Goal: Answer question/provide support: Share knowledge or assist other users

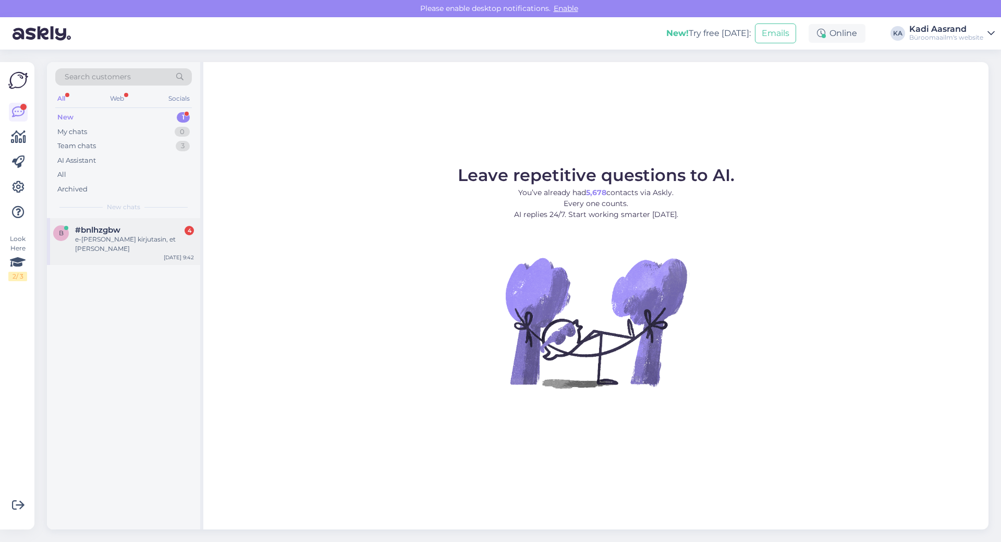
click at [175, 240] on div "e-[PERSON_NAME] kirjutasin, et [PERSON_NAME]" at bounding box center [134, 244] width 119 height 19
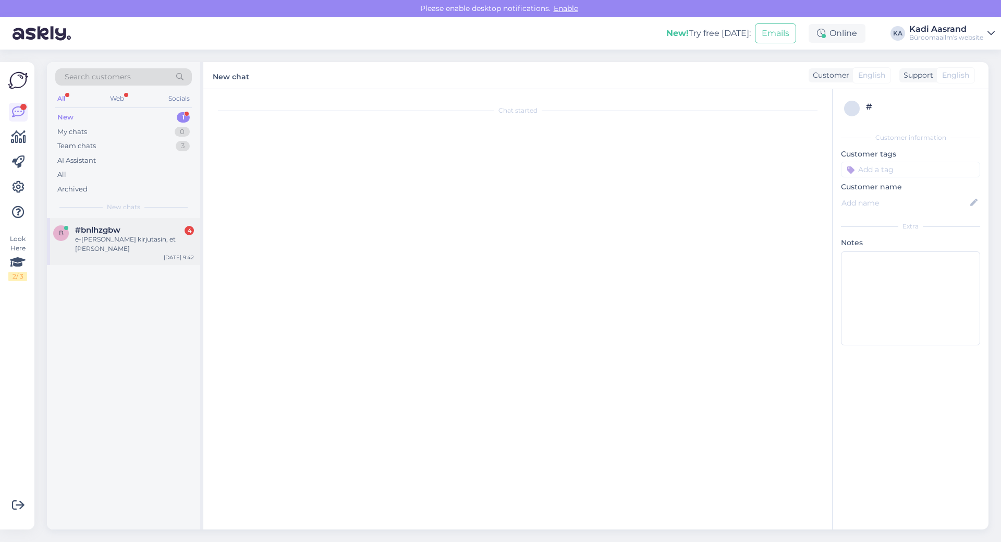
scroll to position [5239, 0]
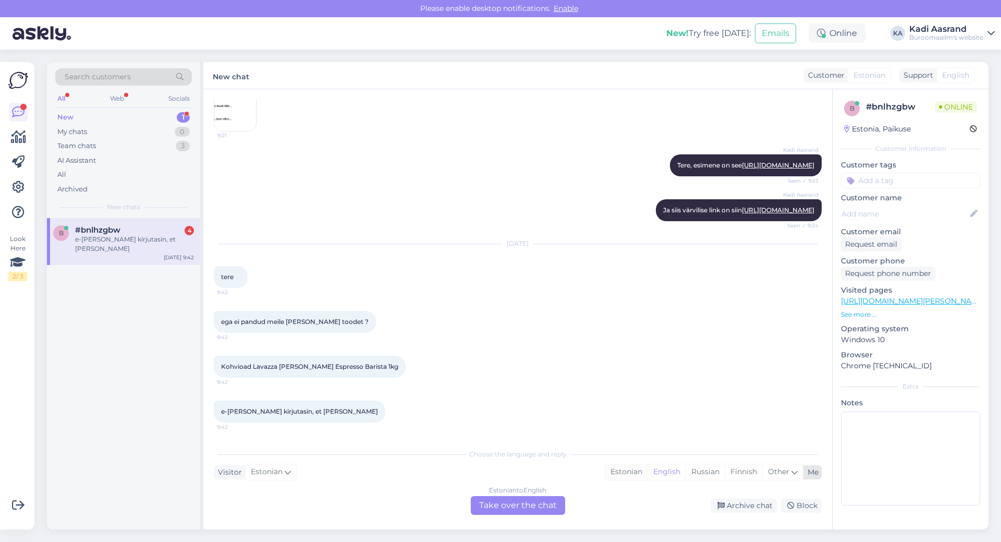
click at [620, 472] on div "Estonian" at bounding box center [626, 472] width 42 height 16
click at [550, 502] on div "Estonian to Estonian Take over the chat" at bounding box center [518, 505] width 94 height 19
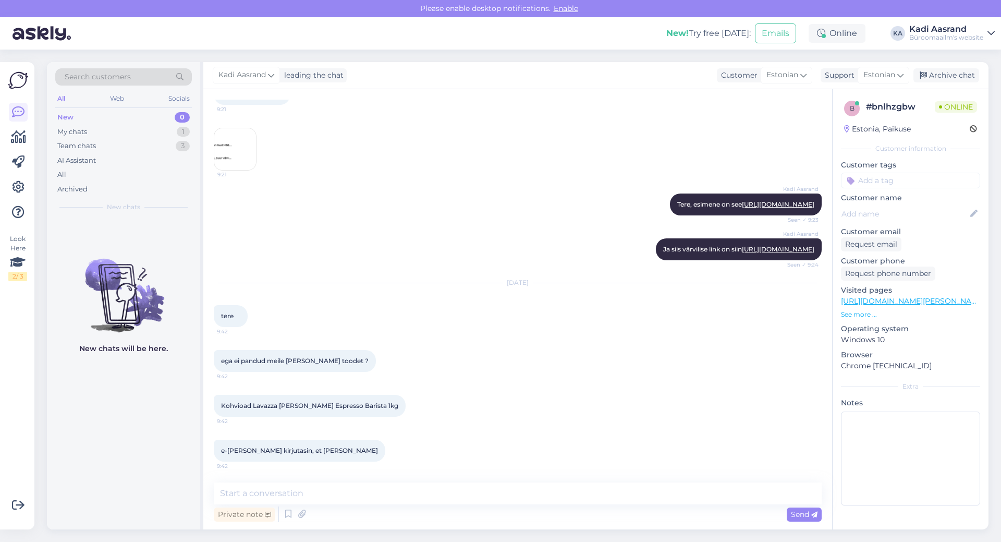
scroll to position [5200, 0]
click at [489, 373] on div "ega ei pandud meile [PERSON_NAME] toodet ? 9:42" at bounding box center [518, 360] width 608 height 45
click at [252, 455] on div "e-[PERSON_NAME] kirjutasin, et broneeriks meile 9:42" at bounding box center [300, 451] width 172 height 22
drag, startPoint x: 223, startPoint y: 407, endPoint x: 305, endPoint y: 405, distance: 81.9
click at [305, 405] on span "Kohvioad Lavazza [PERSON_NAME] Espresso Barista 1kg" at bounding box center [309, 406] width 177 height 8
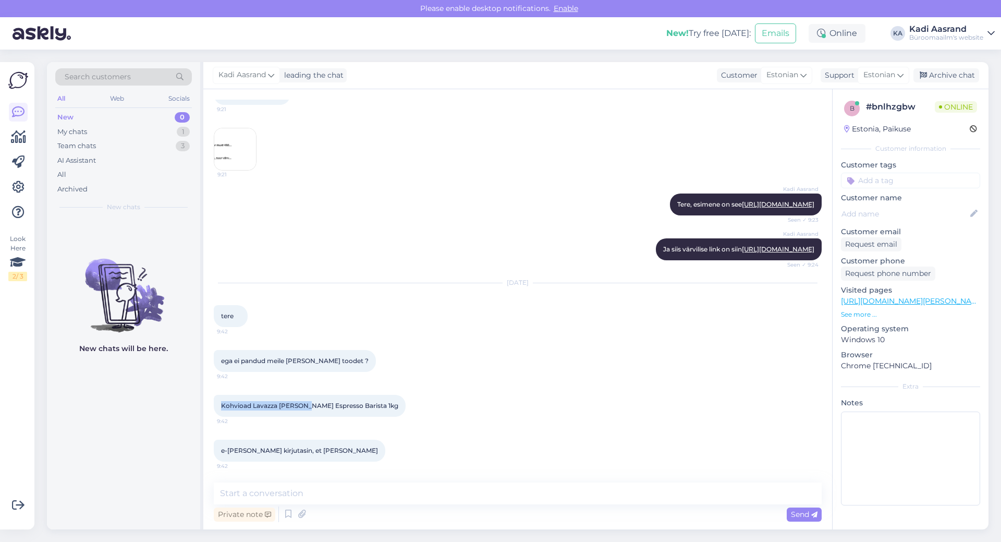
copy span "Kohvioad Lavazza [PERSON_NAME]"
click at [386, 497] on textarea at bounding box center [518, 493] width 608 height 22
type textarea "Tere, [PERSON_NAME] ole veel [PERSON_NAME] jõudnud."
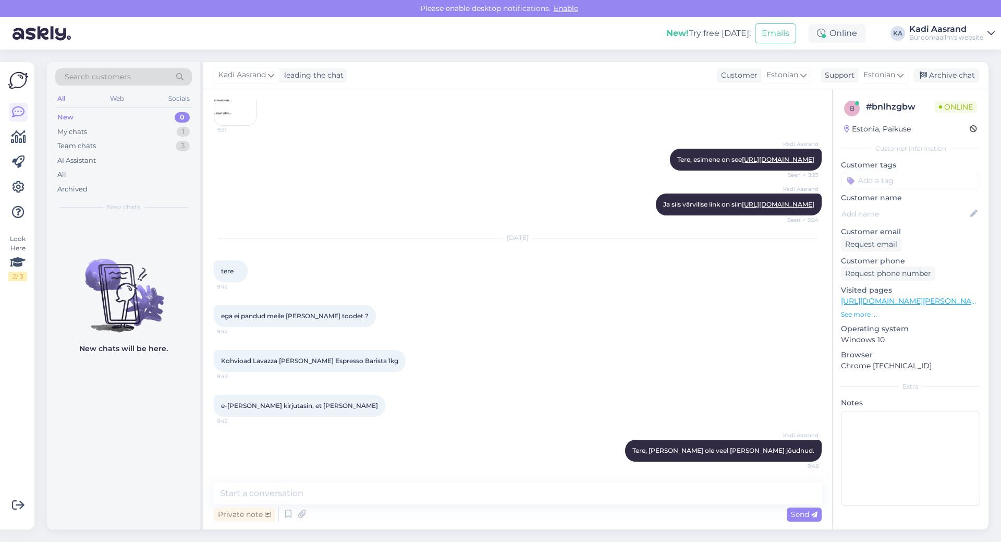
click at [508, 372] on div "Kohvioad Lavazza [PERSON_NAME] Espresso Barista 1kg 9:42" at bounding box center [518, 360] width 608 height 45
click at [492, 487] on textarea at bounding box center [518, 493] width 608 height 22
type textarea "Need on broneeritud, [PERSON_NAME] siis saadame välja"
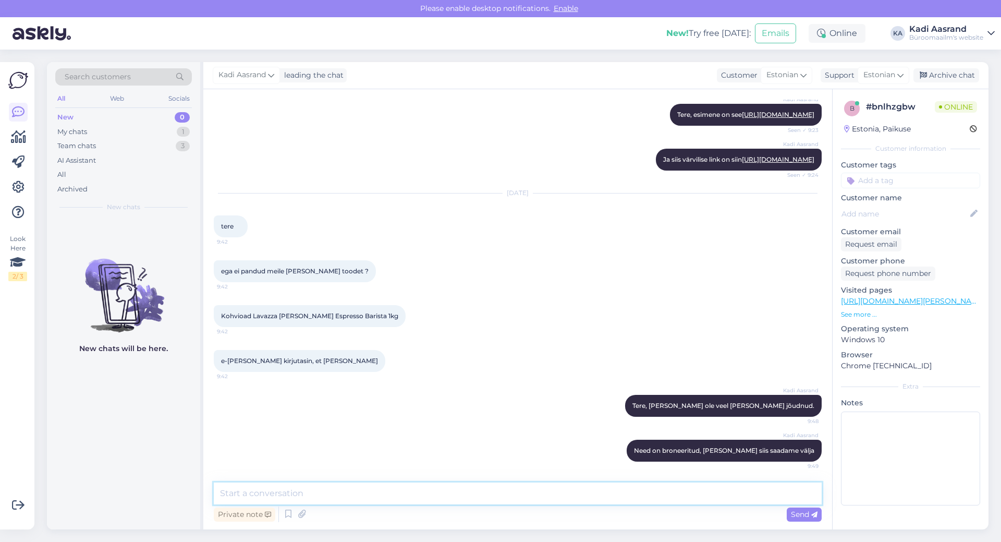
scroll to position [5290, 0]
click at [537, 380] on div "e-[PERSON_NAME] kirjutasin, et broneeriks meile 9:42" at bounding box center [518, 360] width 608 height 45
click at [543, 367] on div "e-[PERSON_NAME] kirjutasin, et broneeriks meile 9:42" at bounding box center [518, 360] width 608 height 45
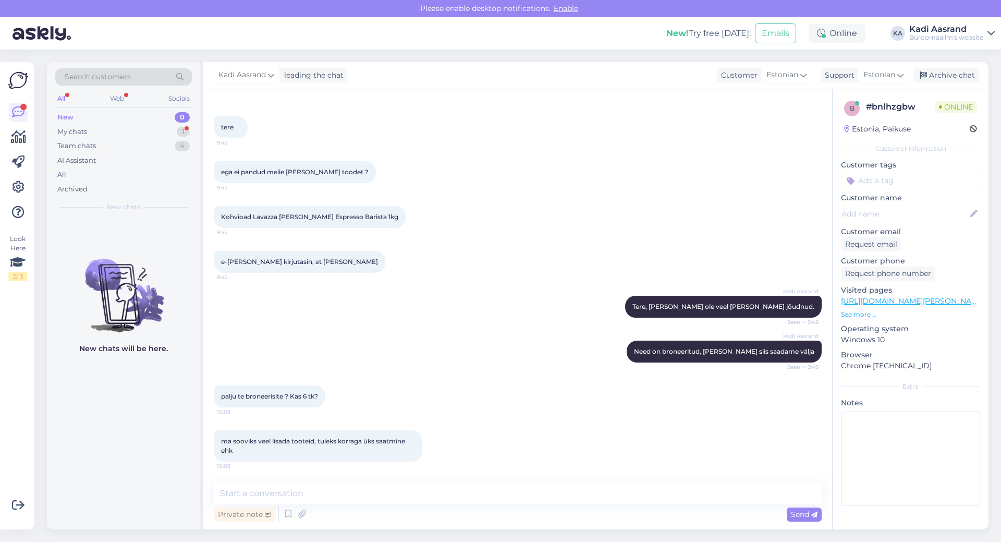
scroll to position [5389, 0]
click at [116, 122] on div "New 0" at bounding box center [123, 117] width 137 height 15
click at [116, 133] on div "My chats 1" at bounding box center [123, 132] width 137 height 15
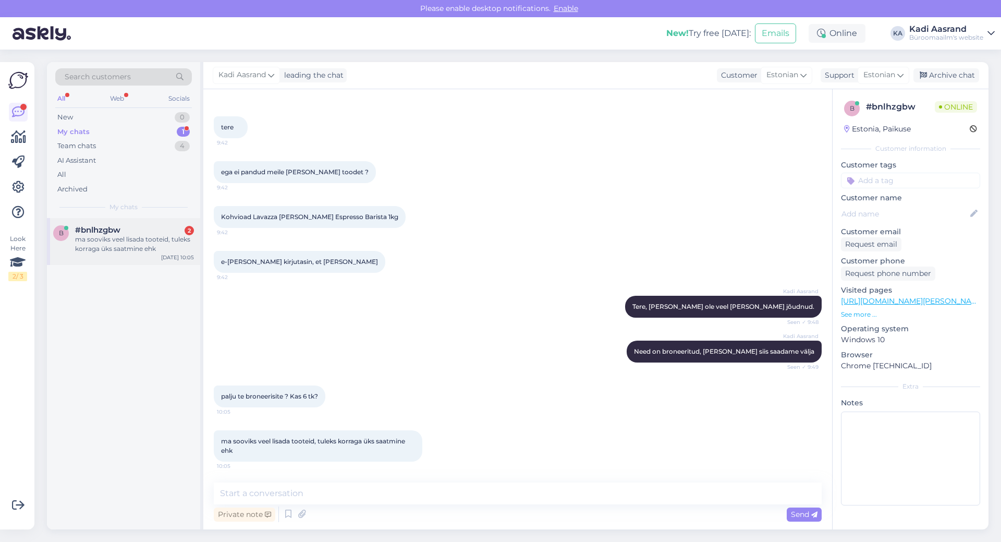
click at [150, 238] on div "ma sooviks veel lisada tooteid, tuleks korraga üks saatmine ehk" at bounding box center [134, 244] width 119 height 19
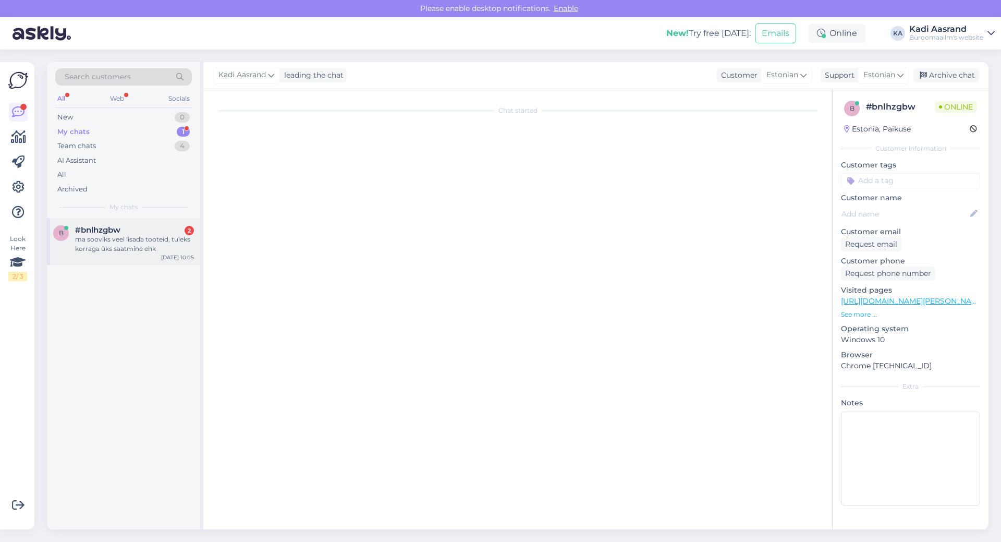
scroll to position [5163, 0]
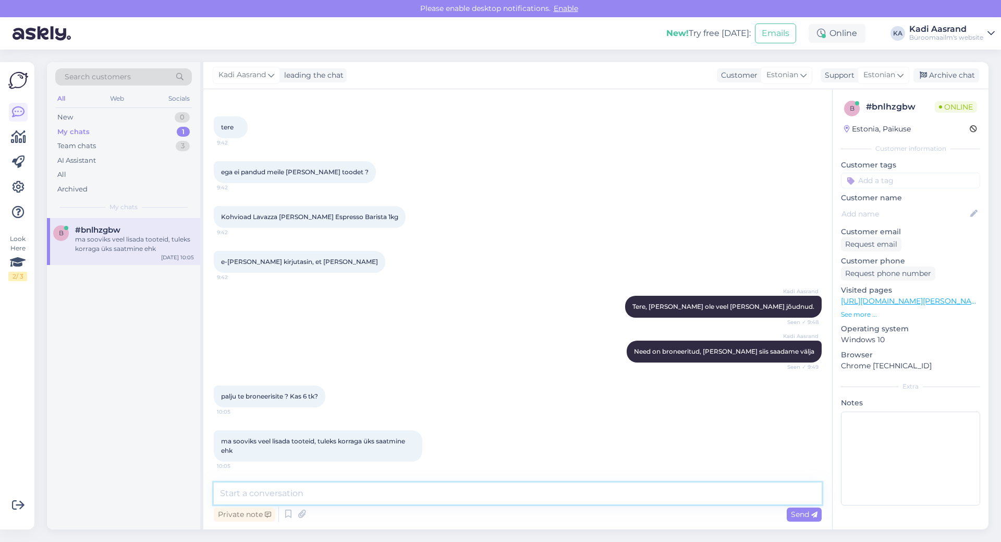
click at [323, 494] on textarea at bounding box center [518, 493] width 608 height 22
type textarea "6tk broneerisin aga saatke siis mulle meilile oma soovid, mida juurde [PERSON_N…"
click at [805, 515] on span "Send" at bounding box center [804, 514] width 27 height 9
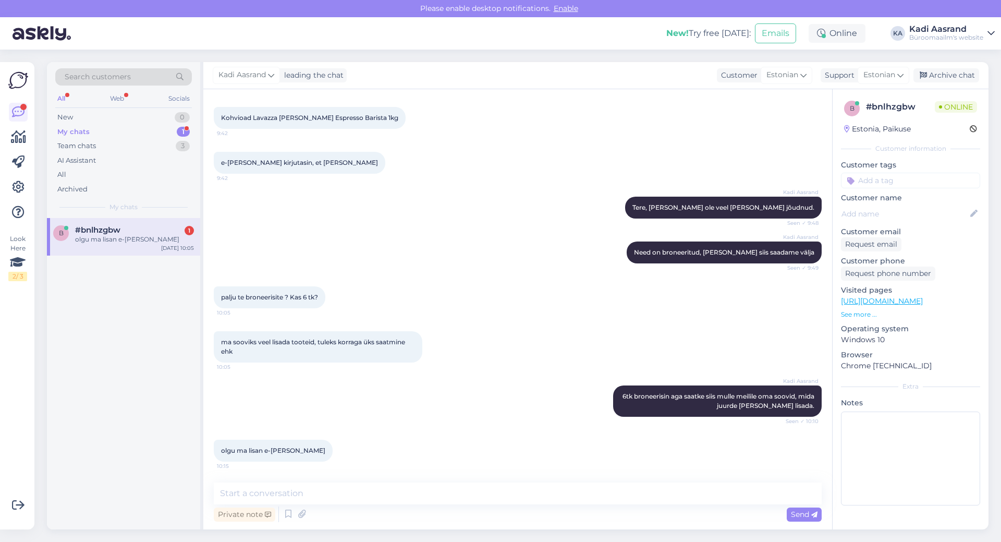
scroll to position [5262, 0]
click at [346, 490] on textarea at bounding box center [518, 493] width 608 height 22
type textarea "[EMAIL_ADDRESS][DOMAIN_NAME]"
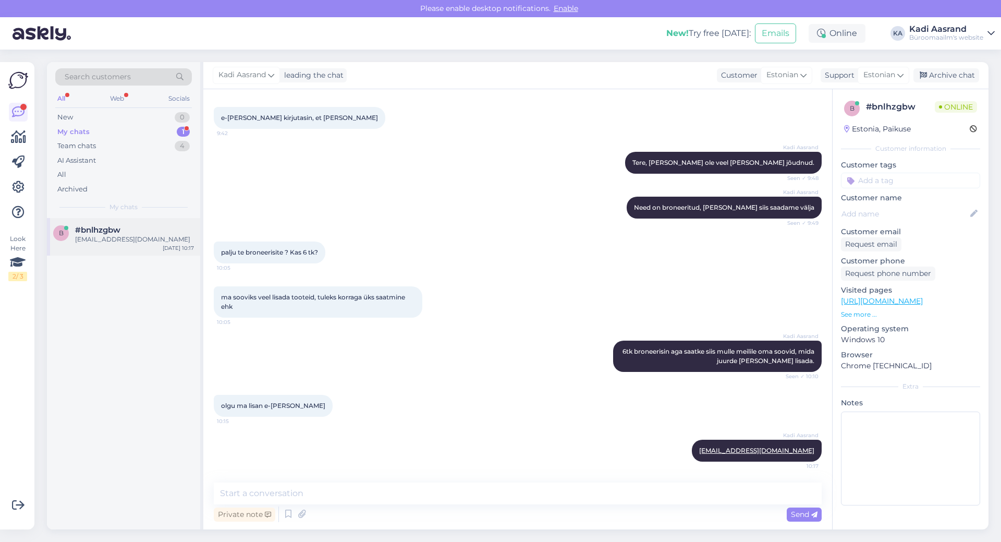
click at [124, 245] on div "b #bnlhzgbw [EMAIL_ADDRESS][DOMAIN_NAME] [DATE] 10:17" at bounding box center [123, 237] width 153 height 38
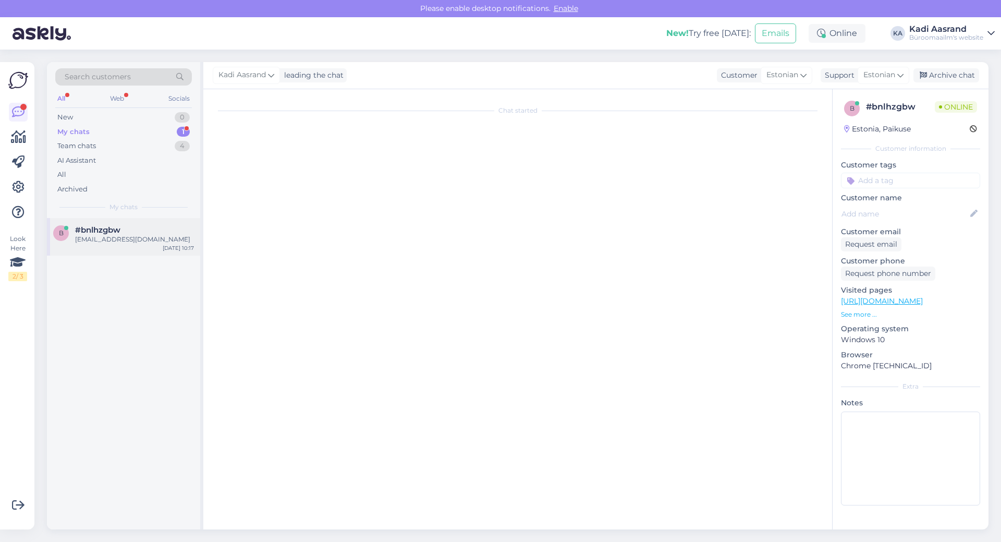
scroll to position [5141, 0]
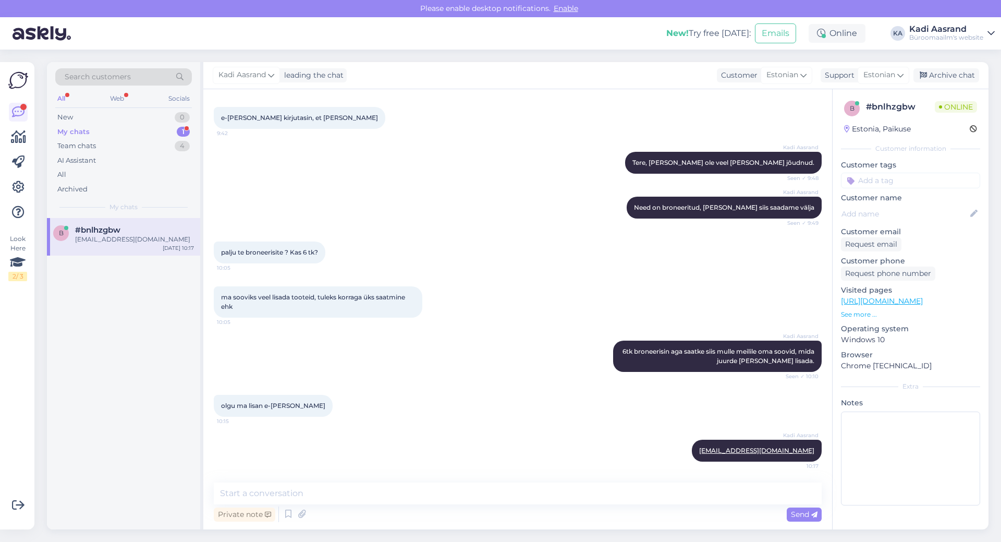
click at [113, 131] on div "My chats 1" at bounding box center [123, 132] width 137 height 15
click at [120, 228] on span "#bnlhzgbw" at bounding box center [97, 229] width 45 height 9
click at [494, 414] on div "olgu ma lisan e-[PERSON_NAME] 10:15" at bounding box center [518, 405] width 608 height 45
click at [115, 242] on div "[EMAIL_ADDRESS][DOMAIN_NAME]" at bounding box center [134, 239] width 119 height 9
click at [130, 130] on div "My chats 1" at bounding box center [123, 132] width 137 height 15
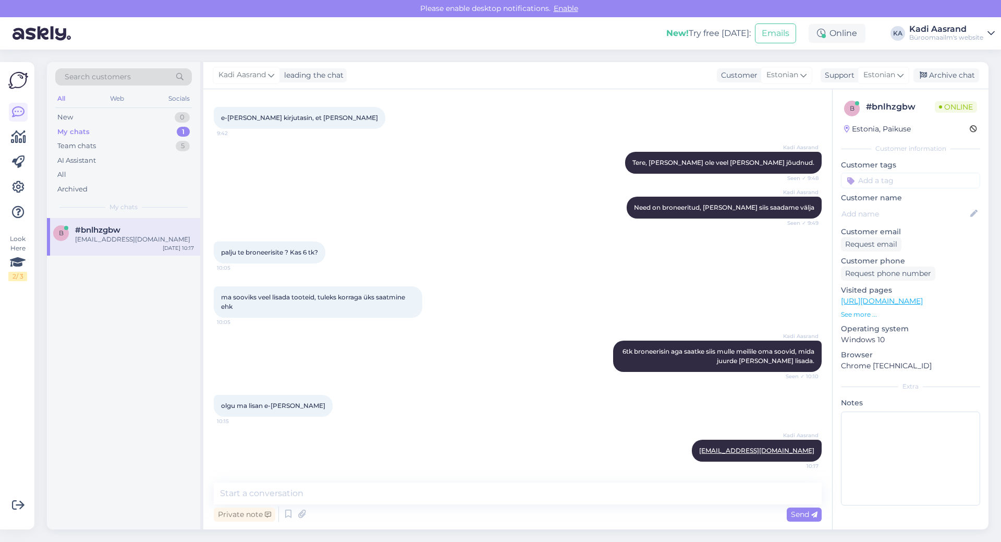
click at [159, 252] on div "b #bnlhzgbw [EMAIL_ADDRESS][DOMAIN_NAME] [DATE] 10:17" at bounding box center [123, 237] width 153 height 38
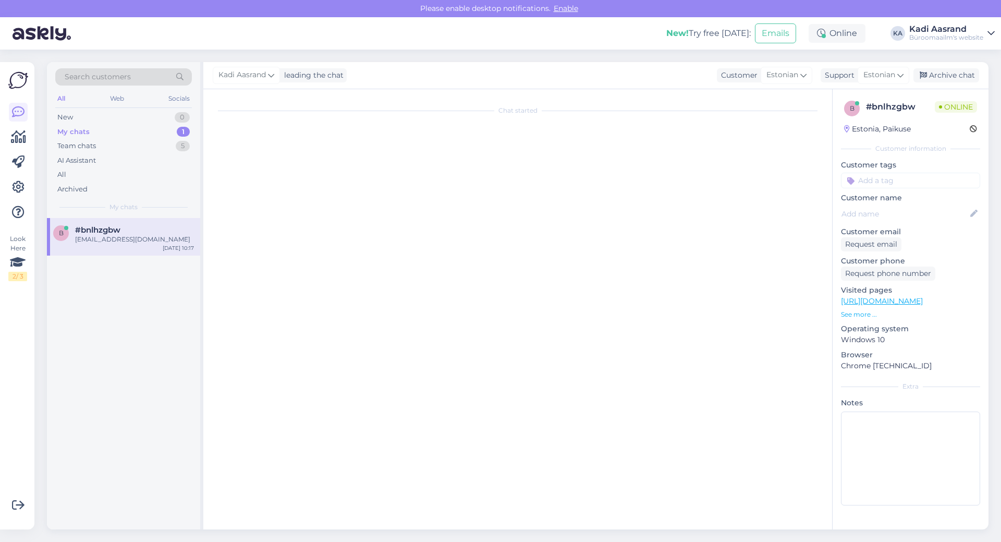
scroll to position [0, 0]
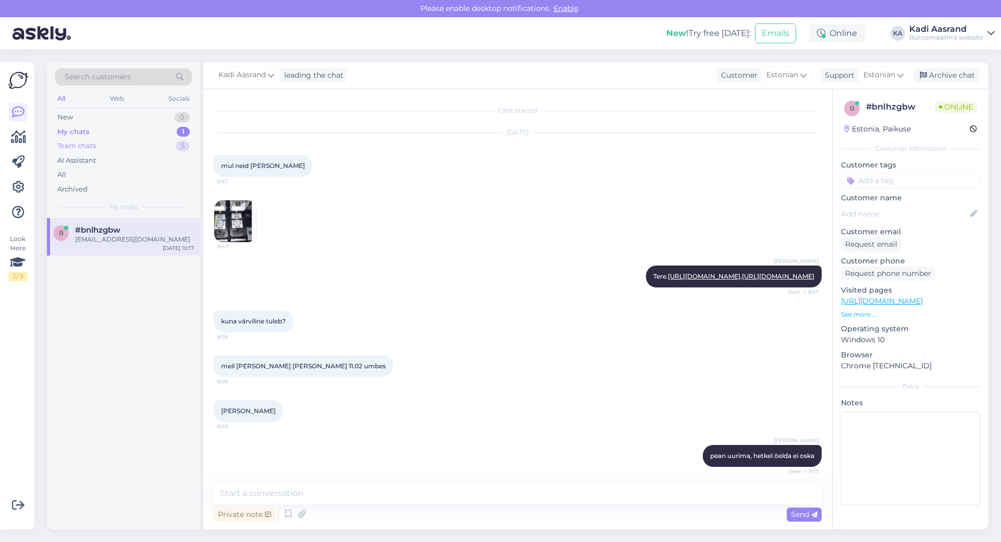
click at [135, 148] on div "Team chats 5" at bounding box center [123, 146] width 137 height 15
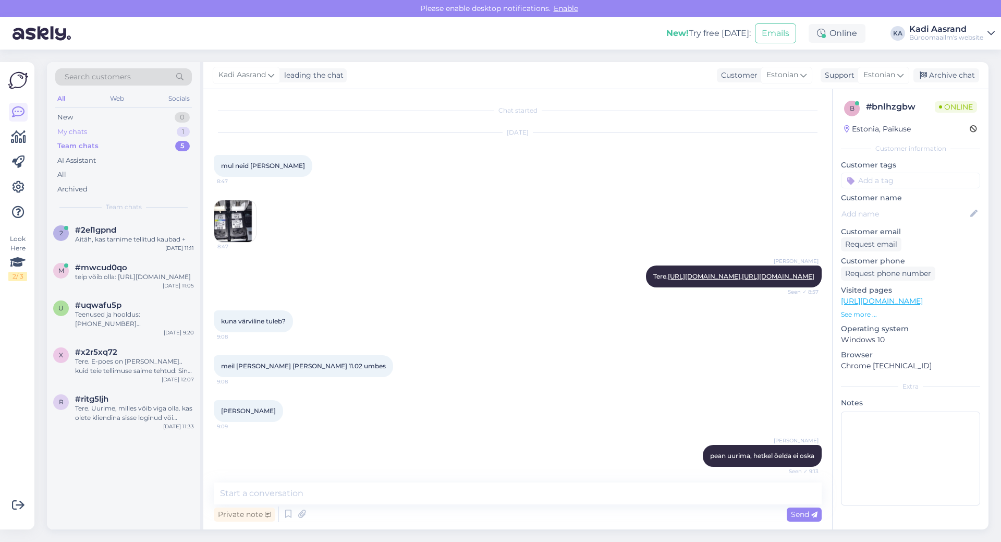
click at [136, 136] on div "My chats 1" at bounding box center [123, 132] width 137 height 15
